Goal: Information Seeking & Learning: Learn about a topic

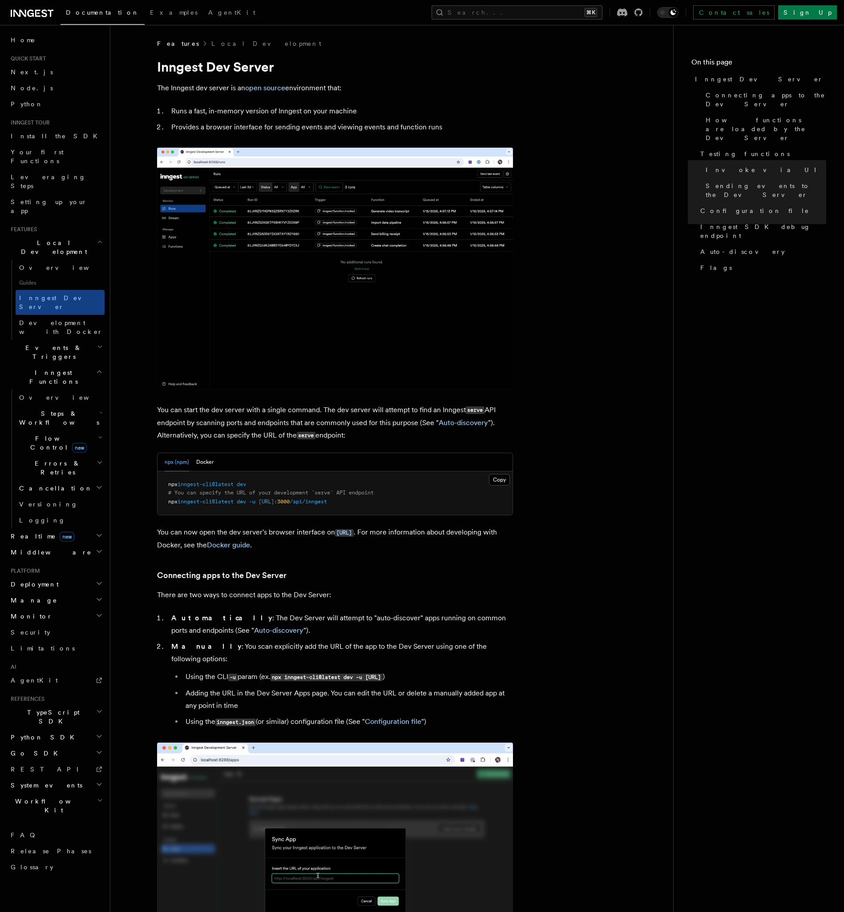
scroll to position [1913, 0]
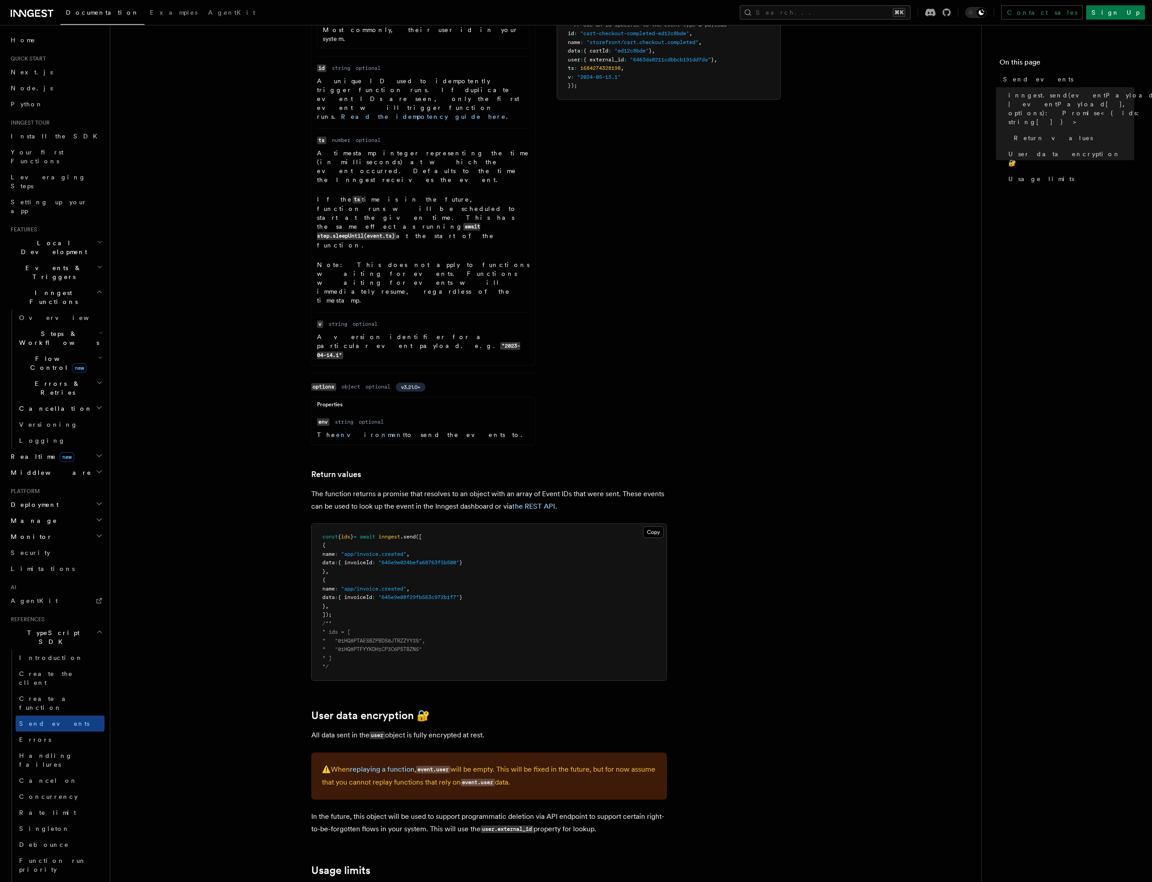
scroll to position [560, 0]
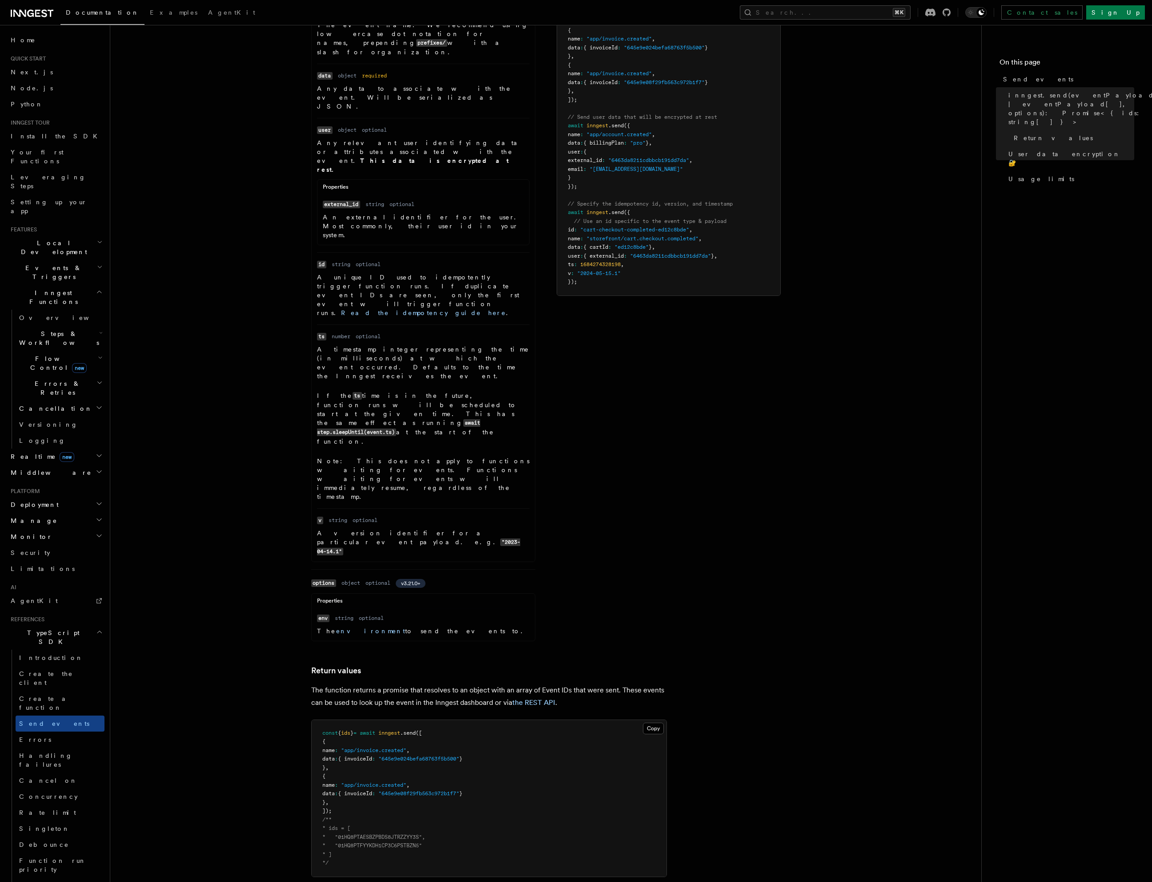
scroll to position [415, 0]
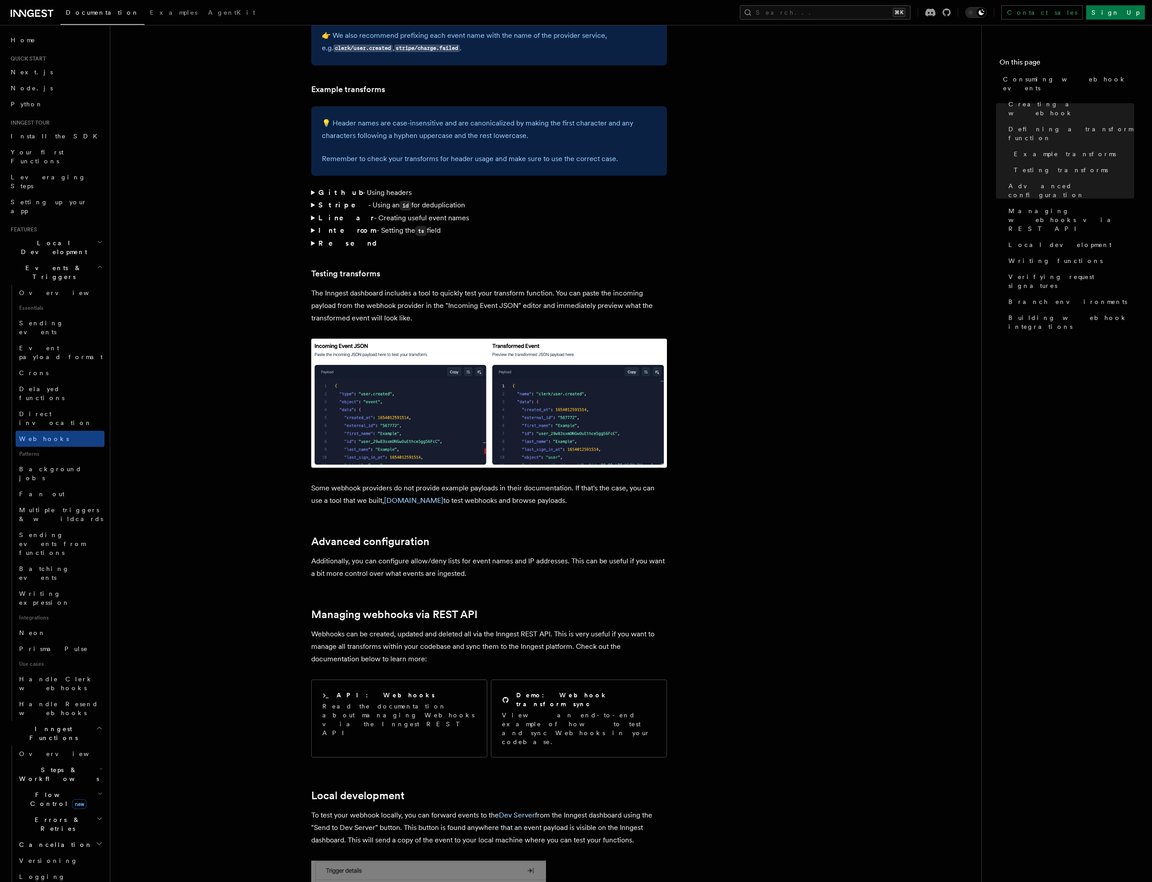
scroll to position [1296, 0]
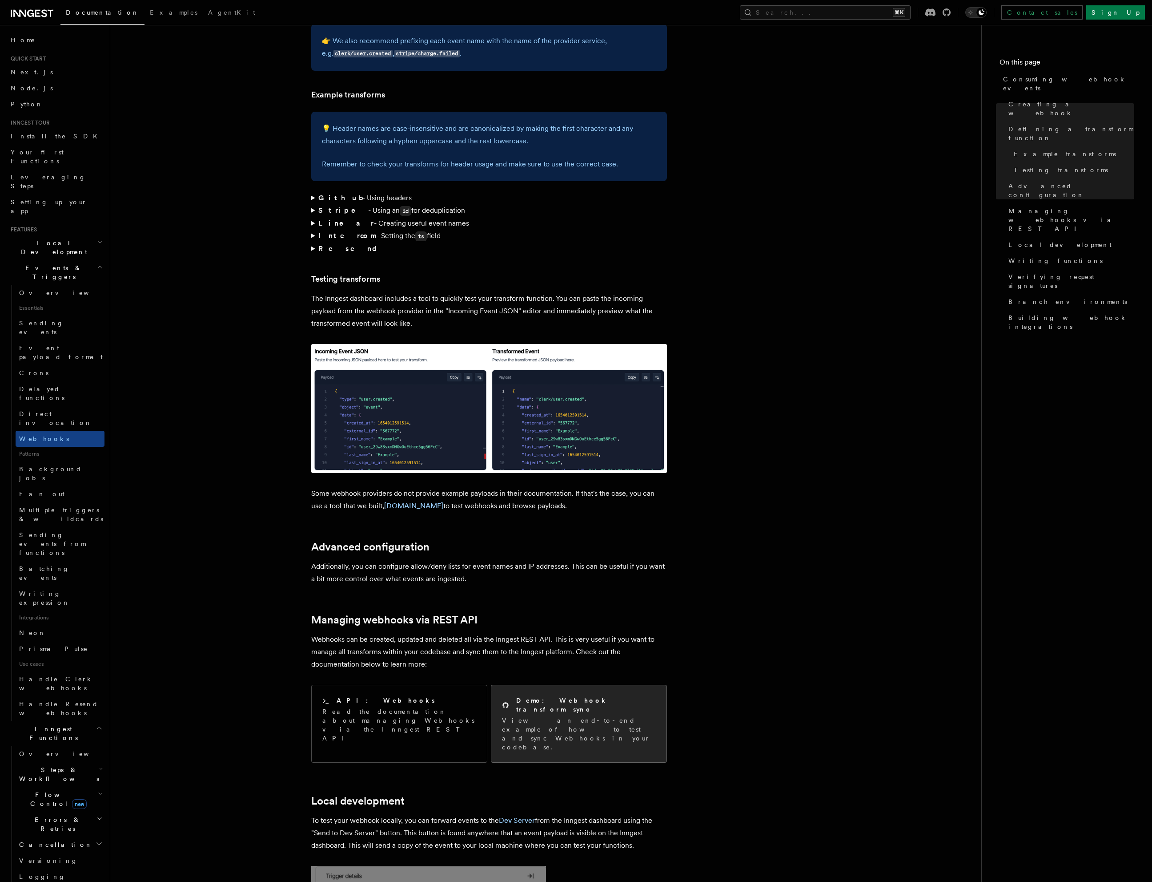
click at [549, 696] on h2 "Demo: Webhook transform sync" at bounding box center [586, 705] width 140 height 18
